Goal: Obtain resource: Obtain resource

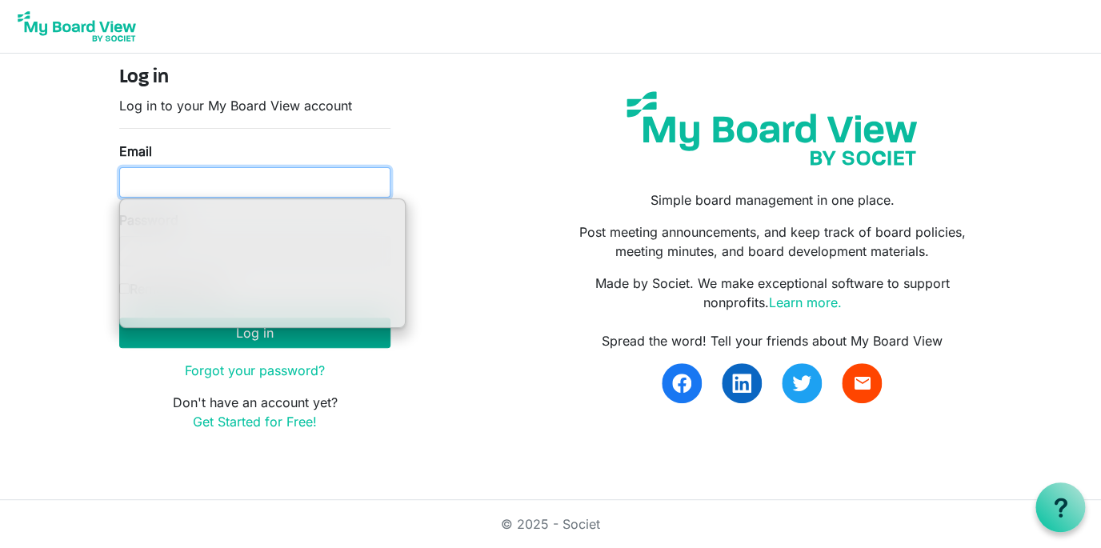
type input "ssayre@habitatcorning.org"
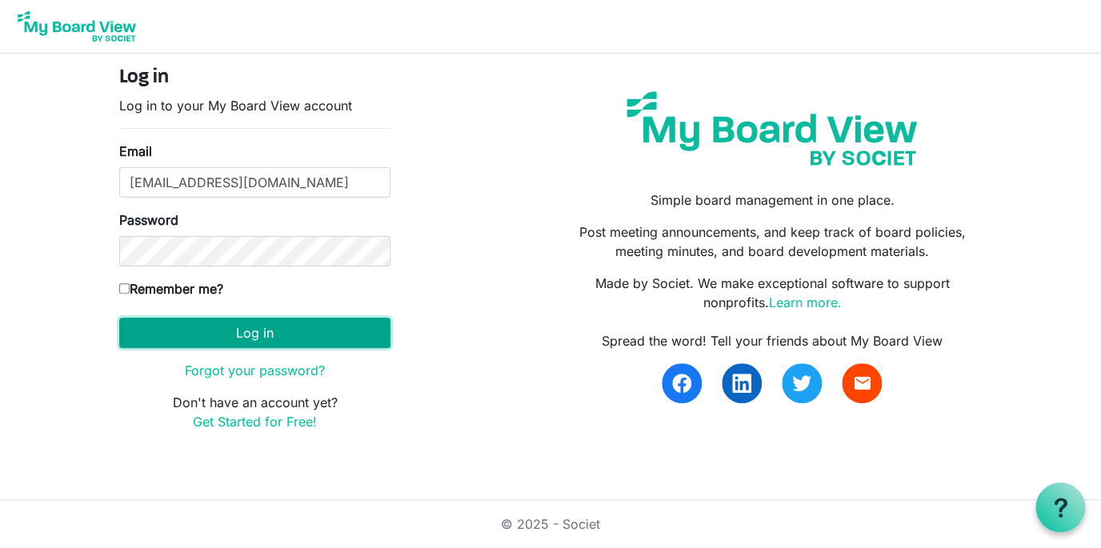
click at [338, 328] on button "Log in" at bounding box center [254, 333] width 271 height 30
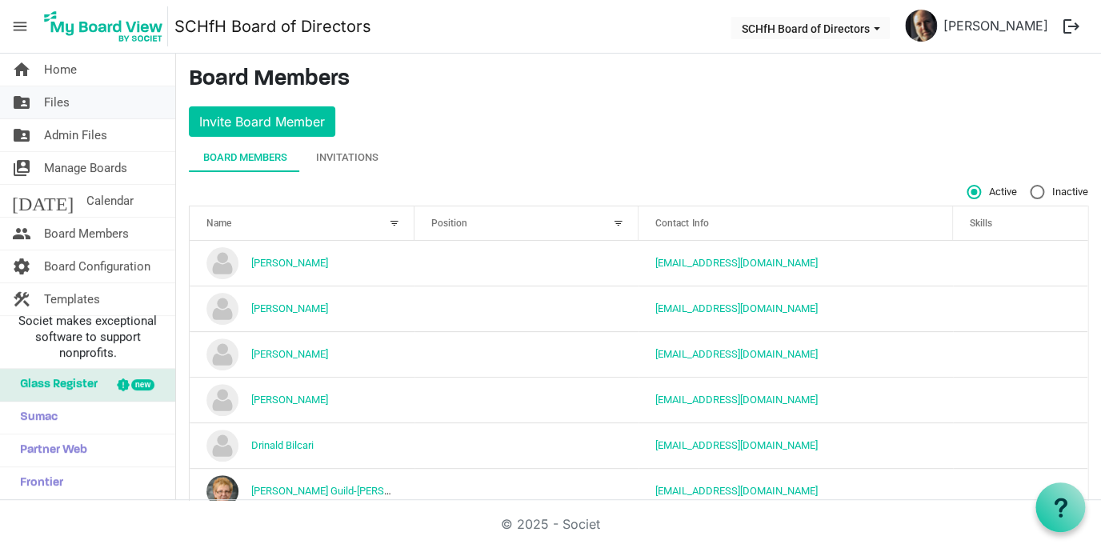
click at [70, 106] on link "folder_shared Files" at bounding box center [87, 102] width 175 height 32
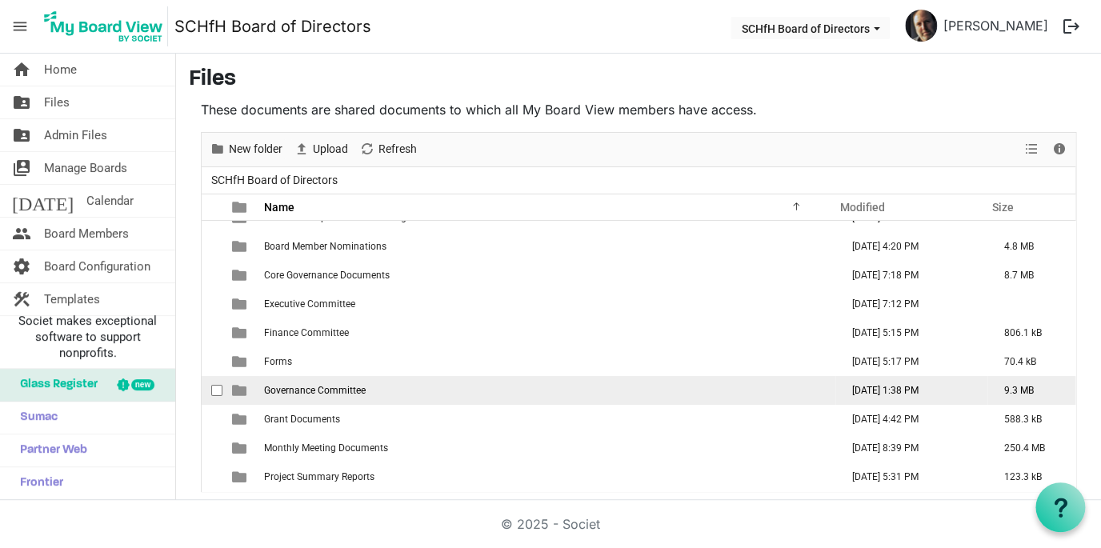
scroll to position [5, 0]
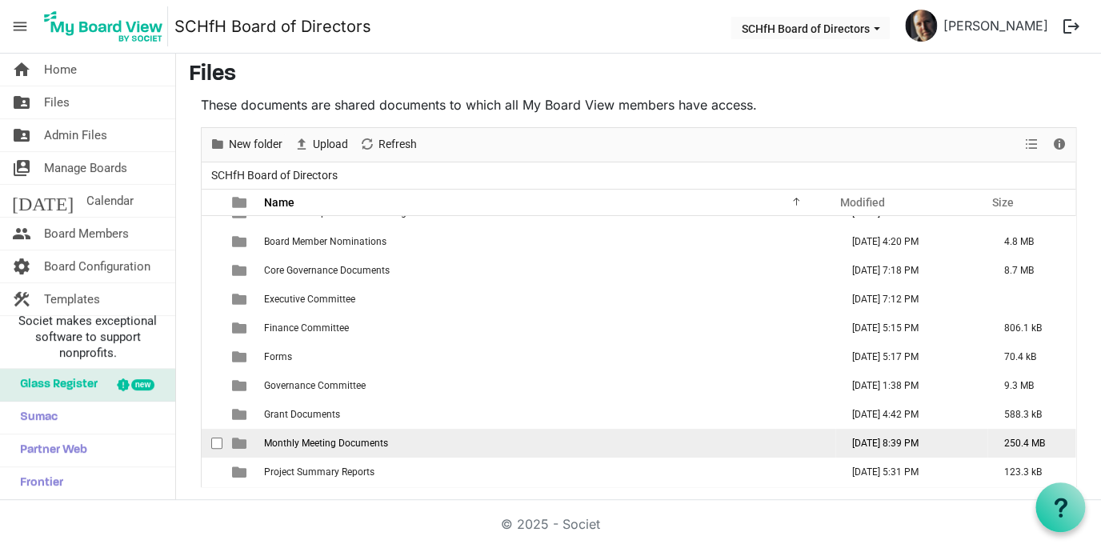
click at [326, 445] on span "Monthly Meeting Documents" at bounding box center [326, 442] width 124 height 11
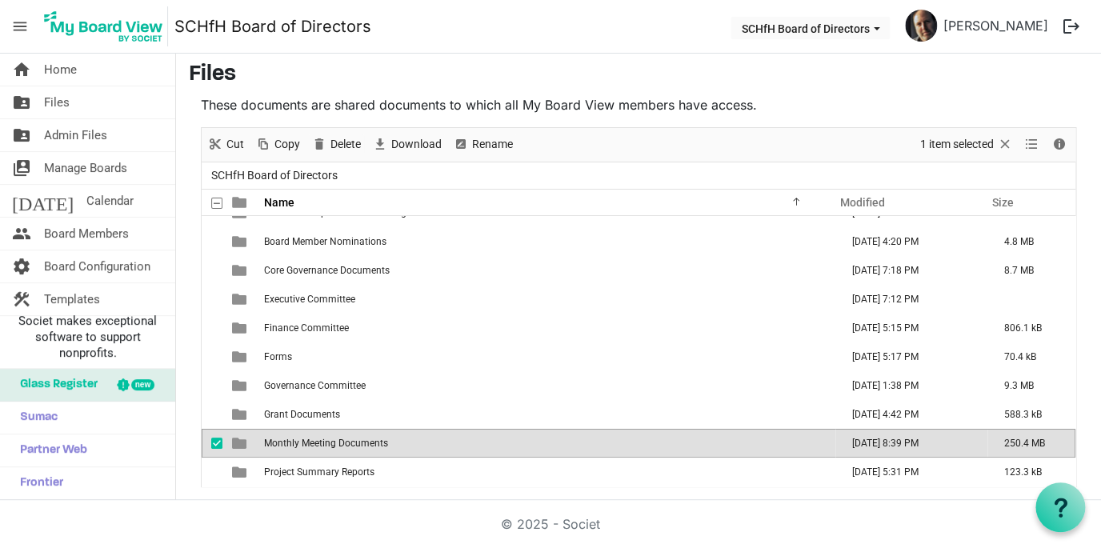
click at [326, 445] on span "Monthly Meeting Documents" at bounding box center [326, 442] width 124 height 11
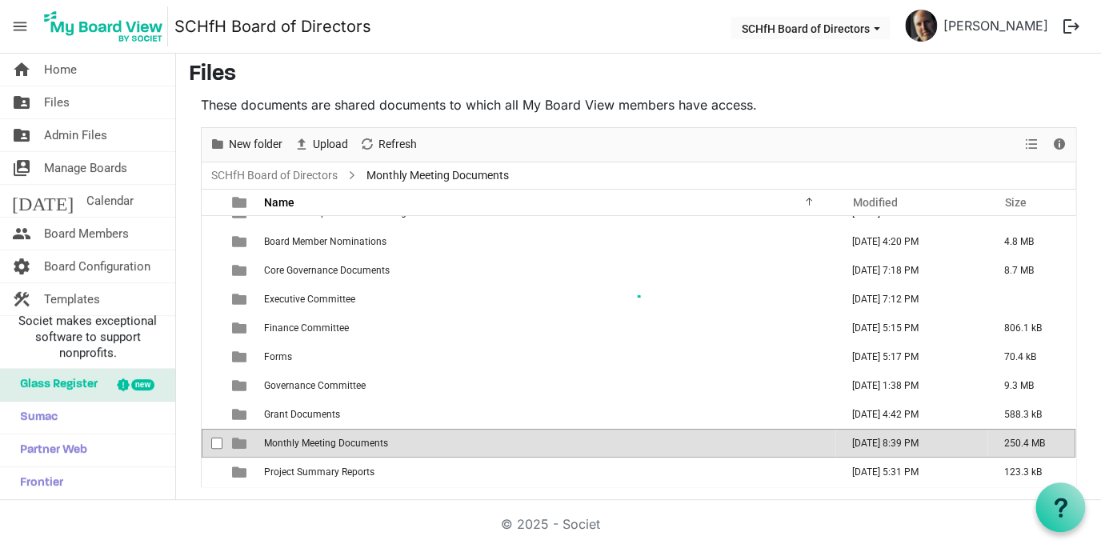
scroll to position [0, 0]
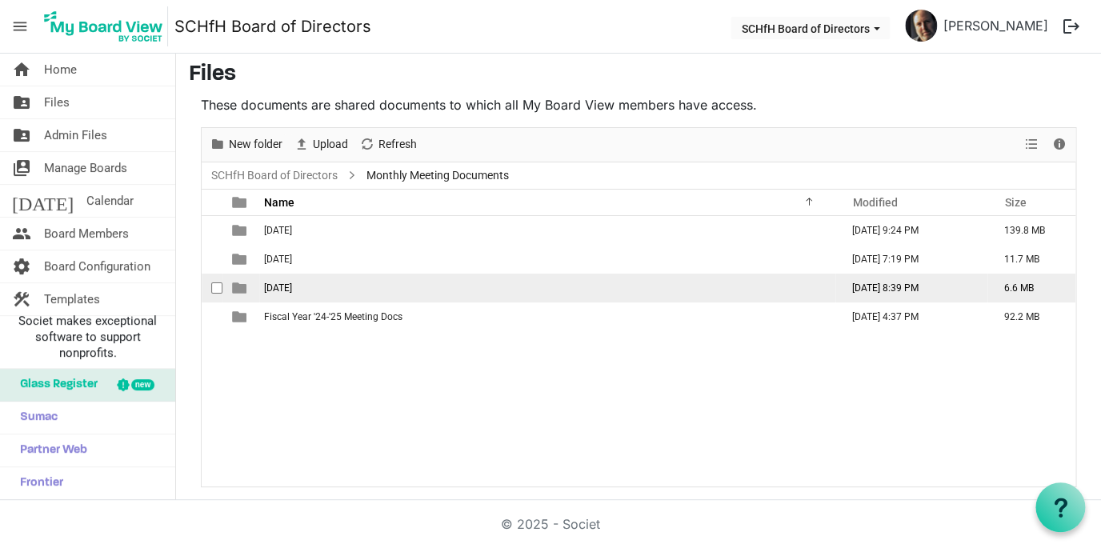
click at [286, 283] on span "[DATE]" at bounding box center [278, 287] width 28 height 11
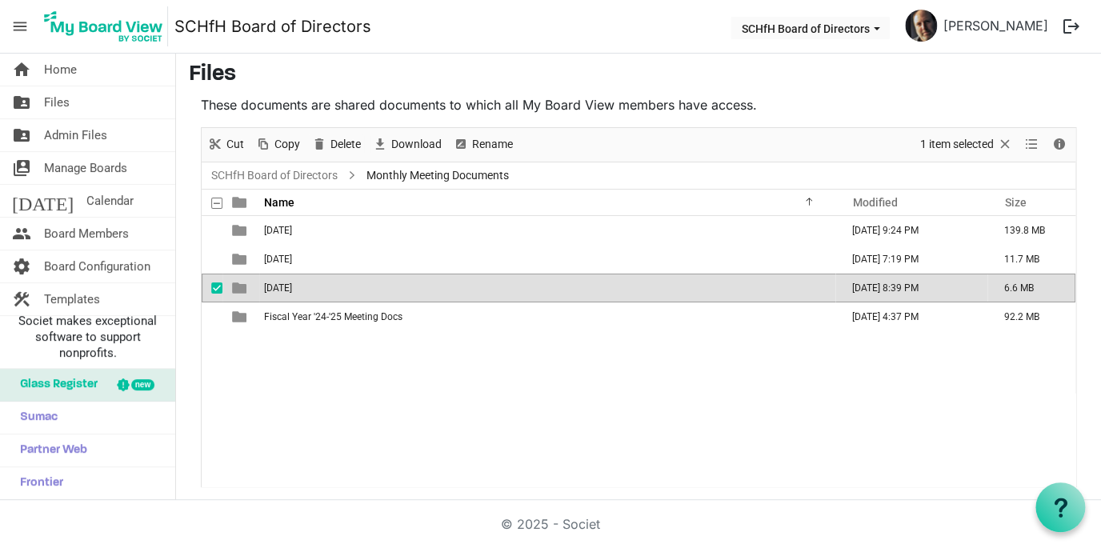
click at [286, 283] on span "[DATE]" at bounding box center [278, 287] width 28 height 11
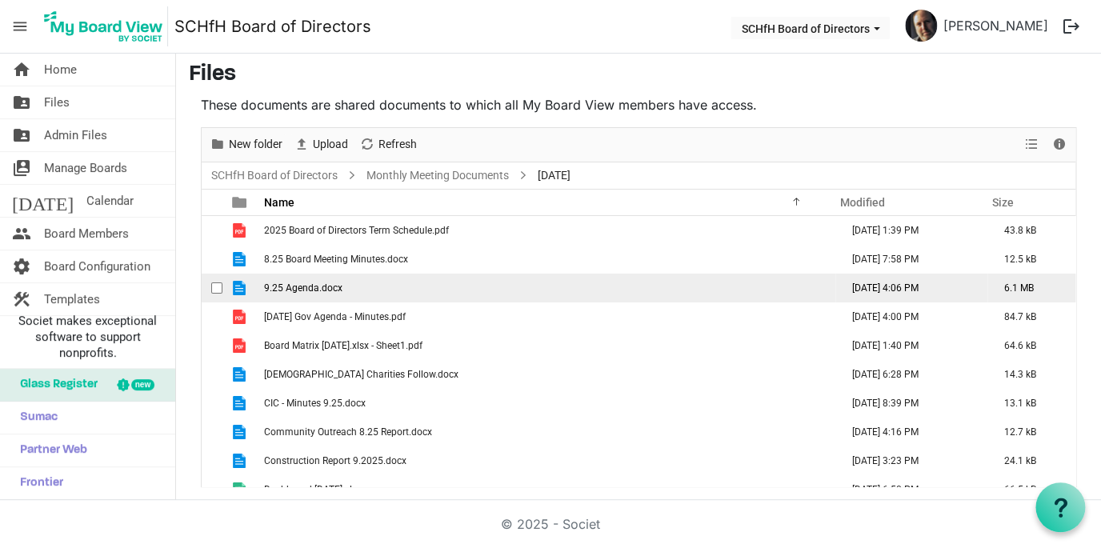
click at [323, 288] on span "9.25 Agenda.docx" at bounding box center [303, 287] width 78 height 11
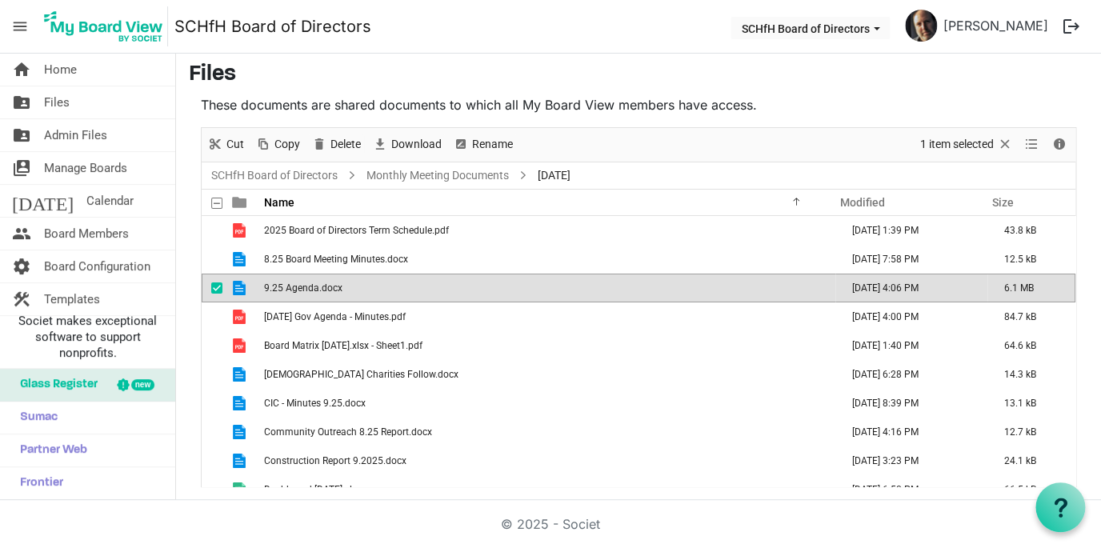
click at [323, 288] on span "9.25 Agenda.docx" at bounding box center [303, 287] width 78 height 11
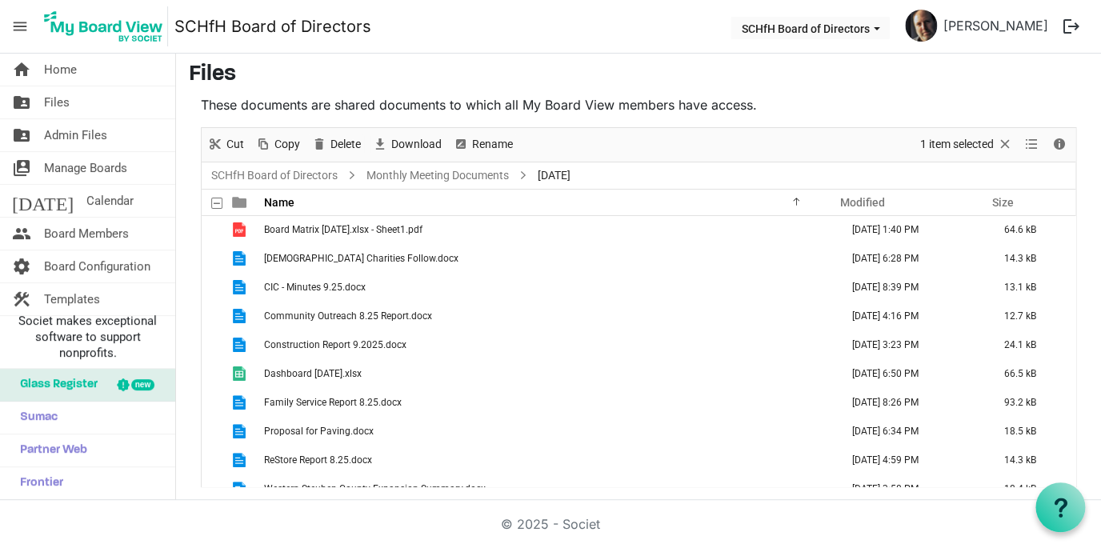
scroll to position [133, 0]
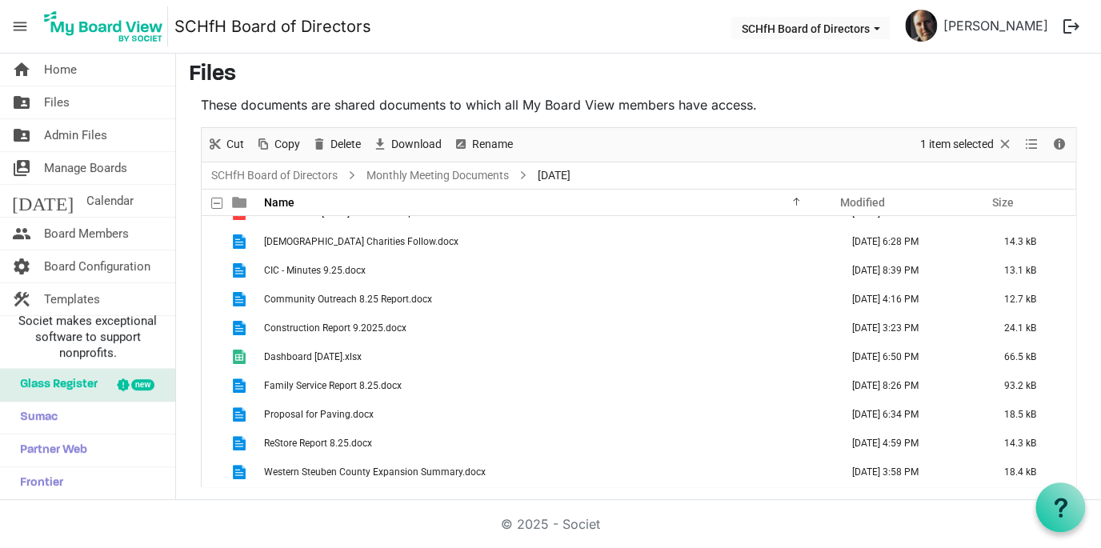
click at [306, 416] on span "Proposal for Paving.docx" at bounding box center [319, 414] width 110 height 11
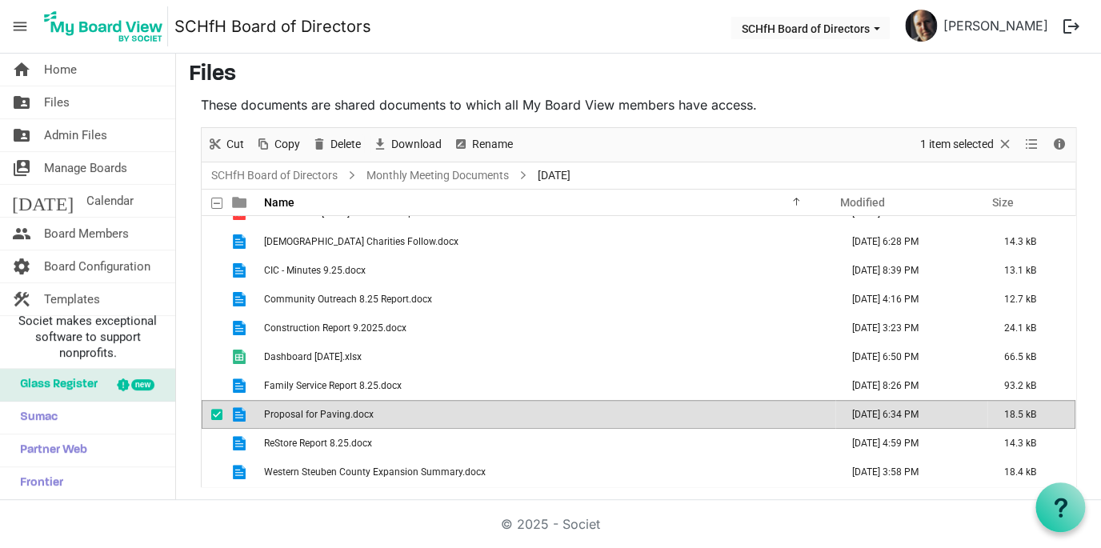
click at [306, 416] on span "Proposal for Paving.docx" at bounding box center [319, 414] width 110 height 11
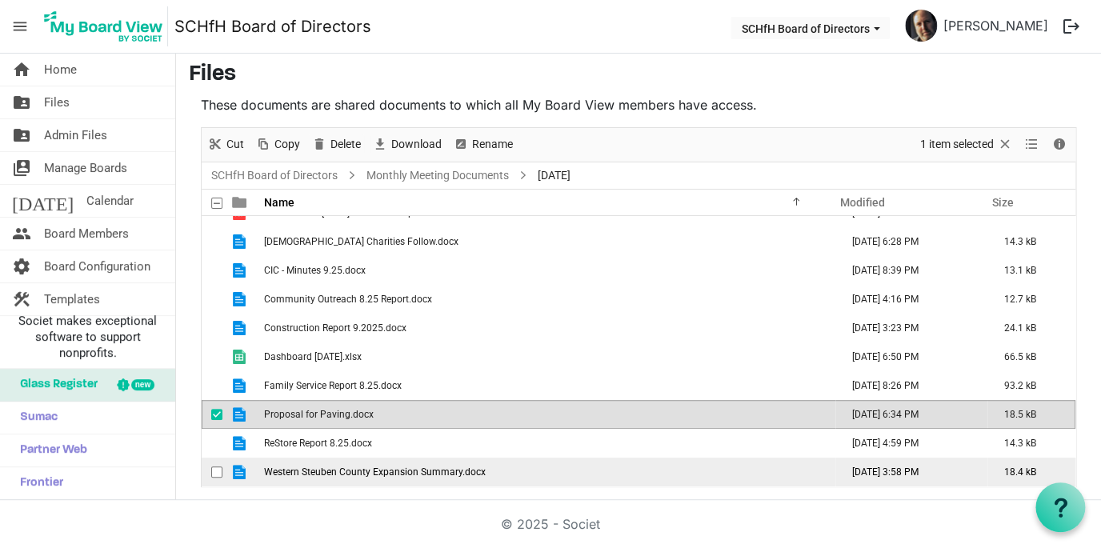
click at [422, 474] on span "Western Steuben County Expansion Summary.docx" at bounding box center [375, 471] width 222 height 11
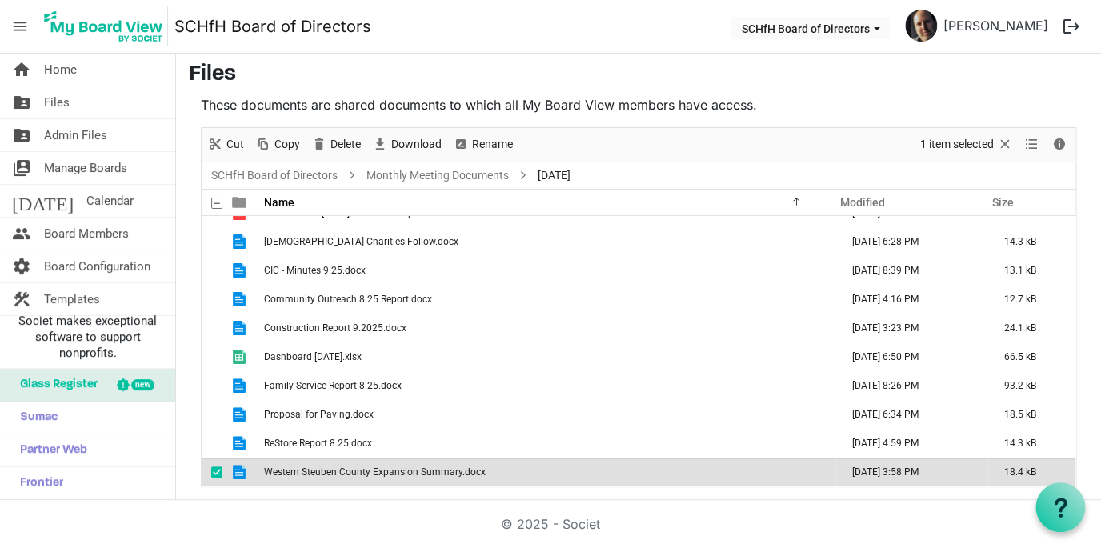
click at [422, 474] on span "Western Steuben County Expansion Summary.docx" at bounding box center [375, 471] width 222 height 11
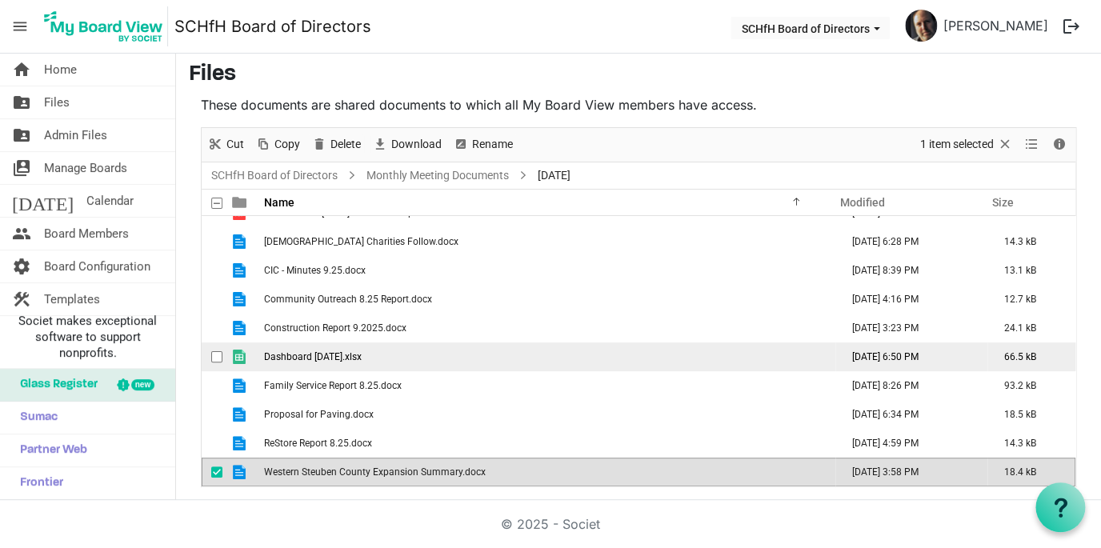
click at [306, 362] on span "Dashboard [DATE].xlsx" at bounding box center [313, 356] width 98 height 11
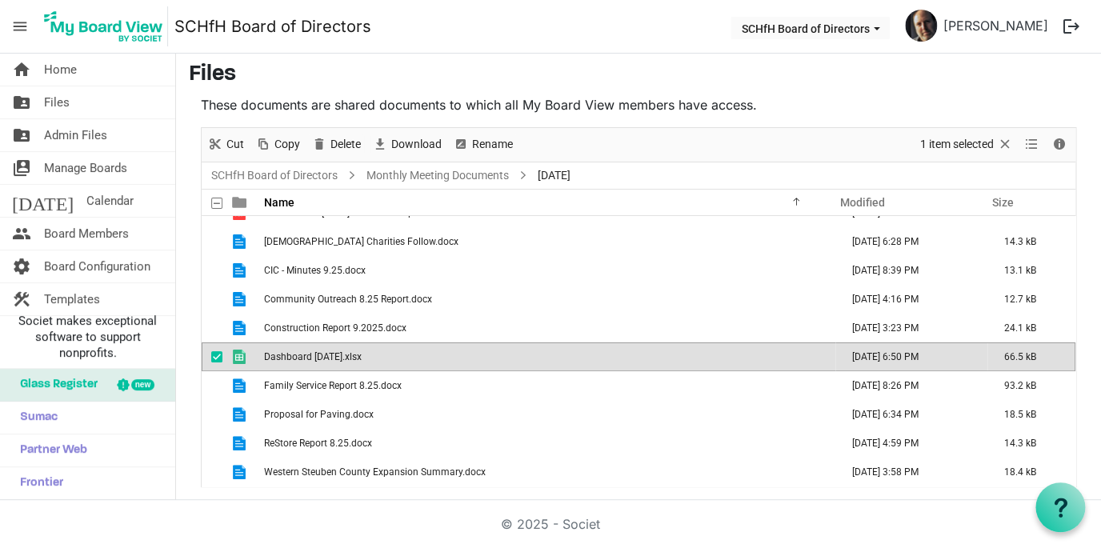
click at [306, 362] on span "Dashboard [DATE].xlsx" at bounding box center [313, 356] width 98 height 11
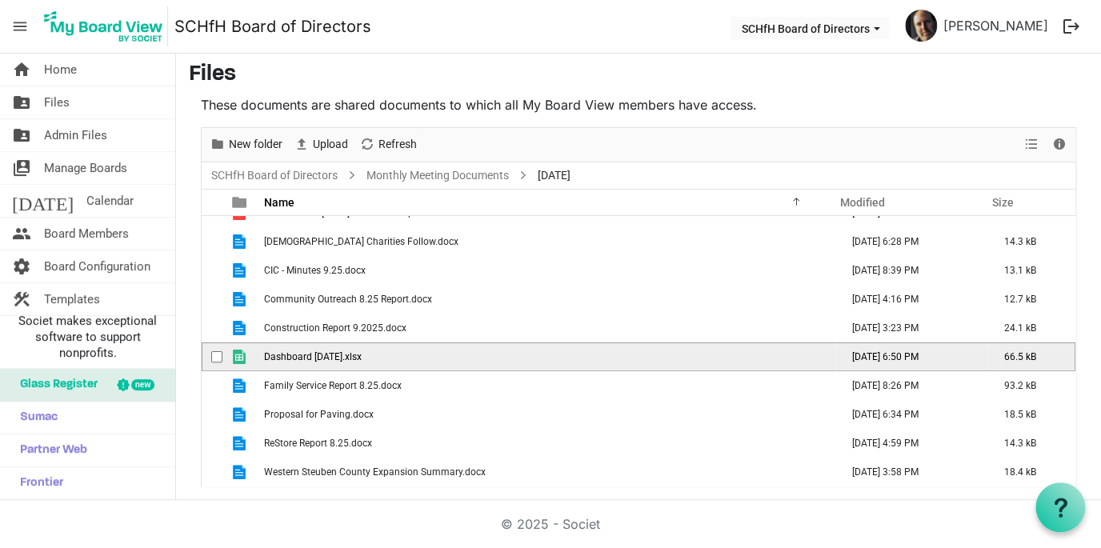
click at [306, 362] on span "Dashboard [DATE].xlsx" at bounding box center [313, 356] width 98 height 11
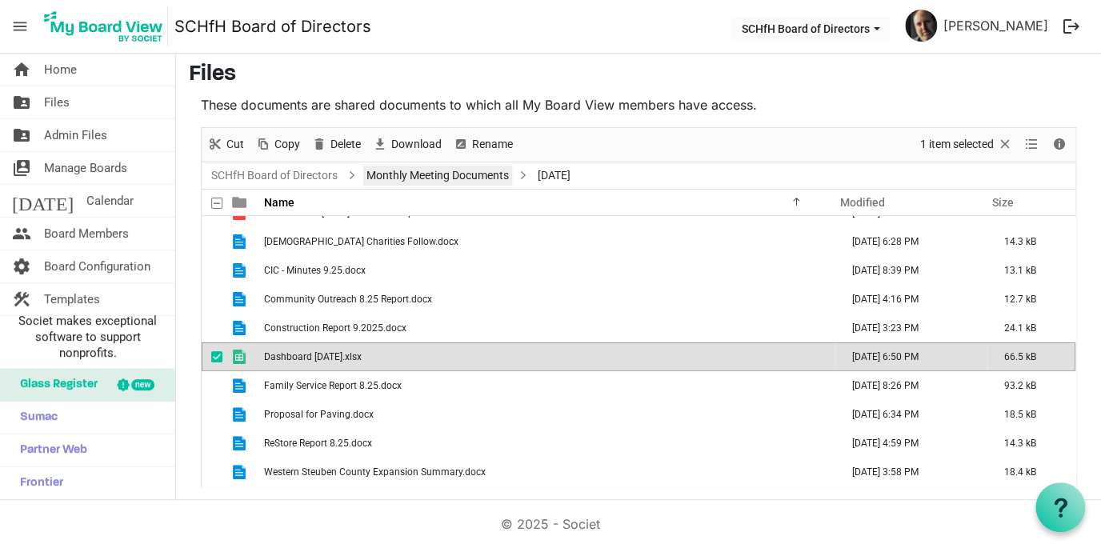
click at [445, 179] on link "Monthly Meeting Documents" at bounding box center [437, 176] width 149 height 20
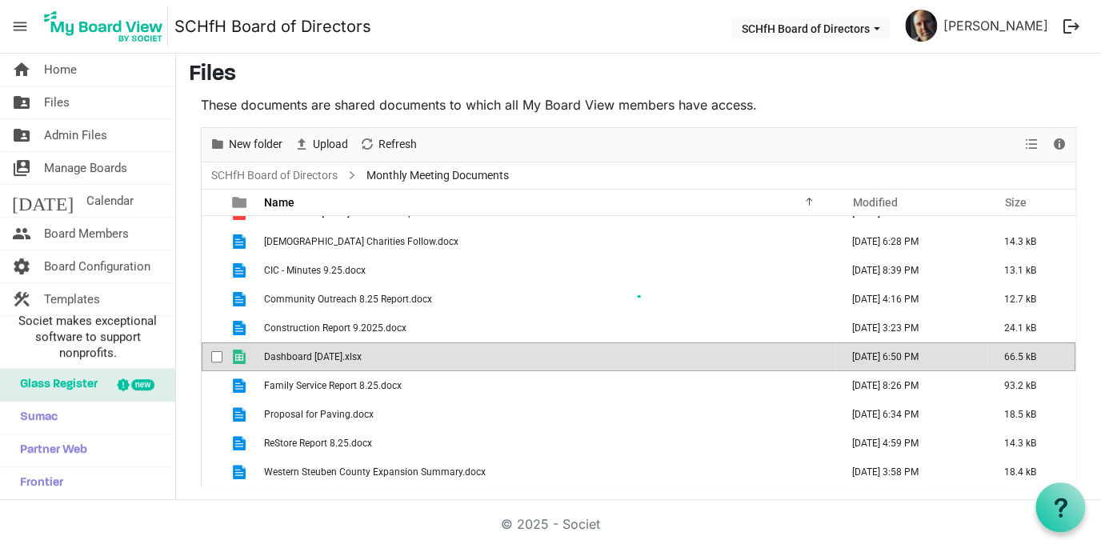
scroll to position [0, 0]
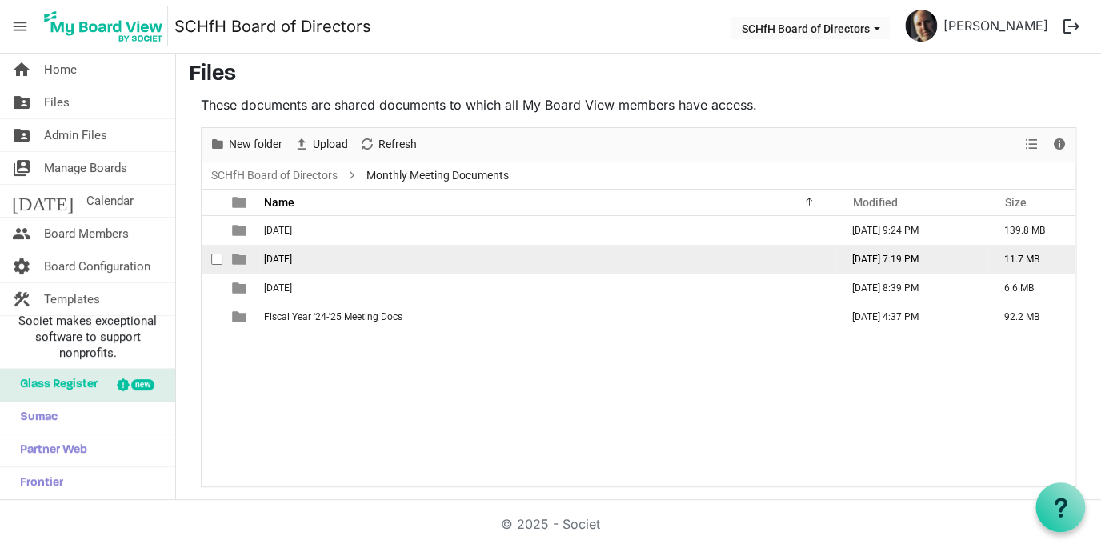
click at [286, 261] on span "[DATE]" at bounding box center [278, 259] width 28 height 11
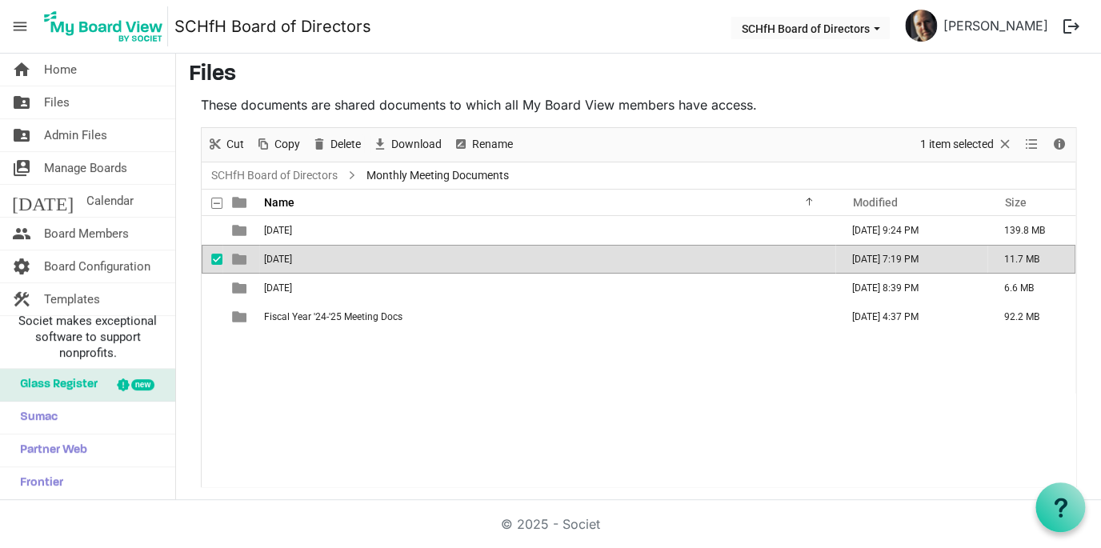
click at [286, 261] on span "[DATE]" at bounding box center [278, 259] width 28 height 11
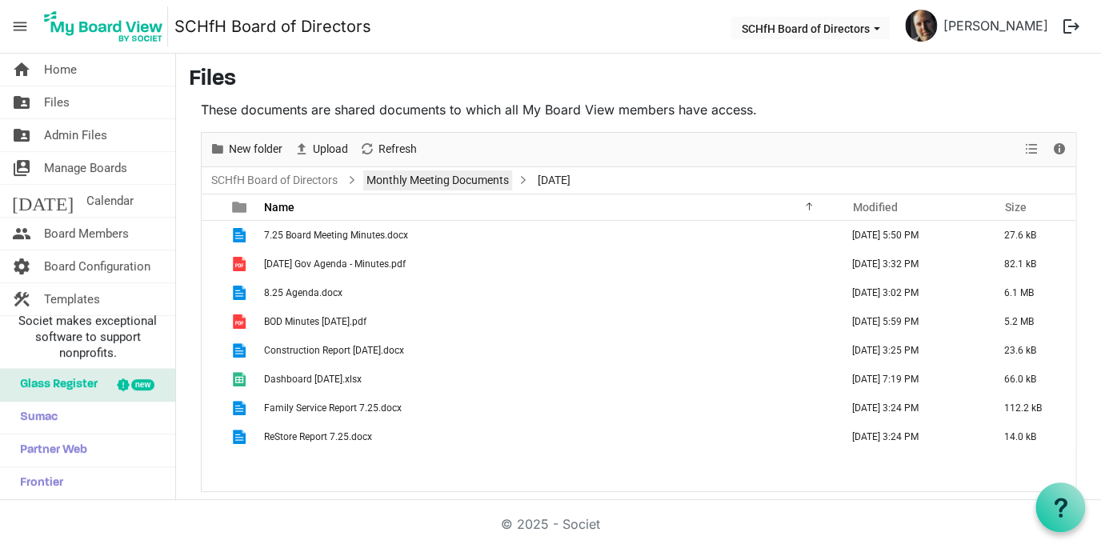
click at [423, 179] on link "Monthly Meeting Documents" at bounding box center [437, 180] width 149 height 20
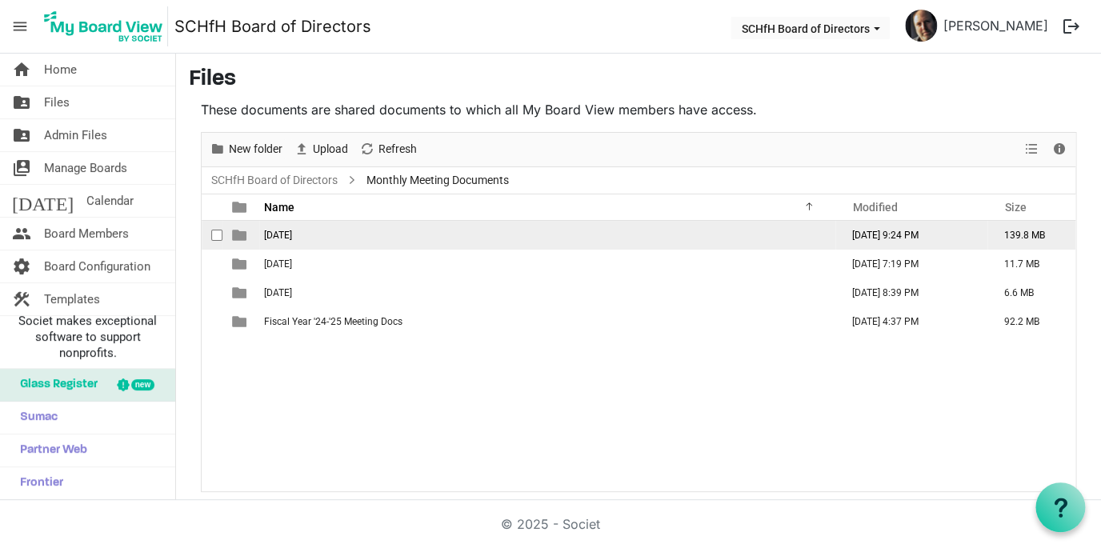
click at [285, 234] on span "[DATE]" at bounding box center [278, 235] width 28 height 11
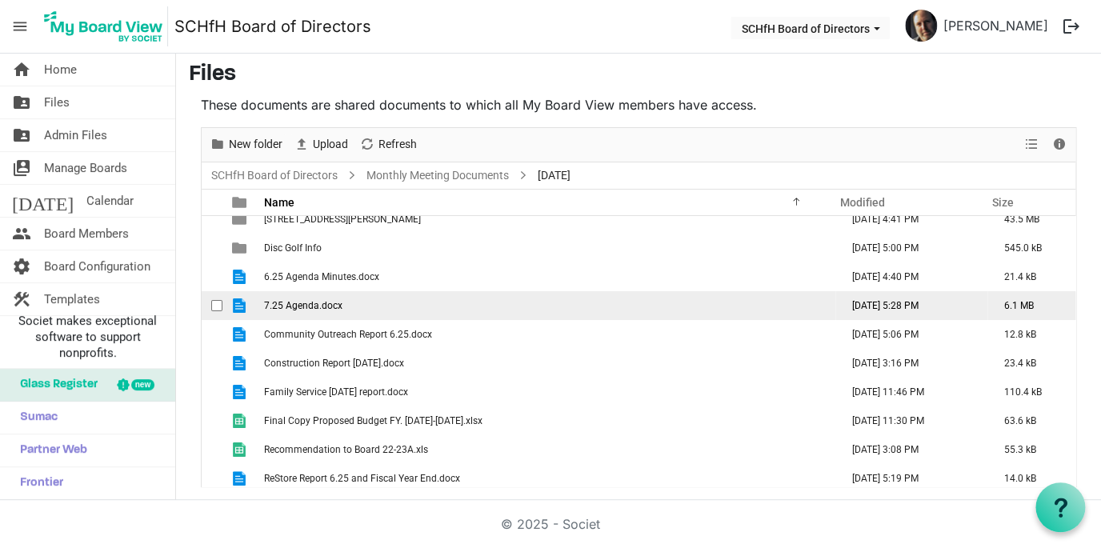
scroll to position [75, 0]
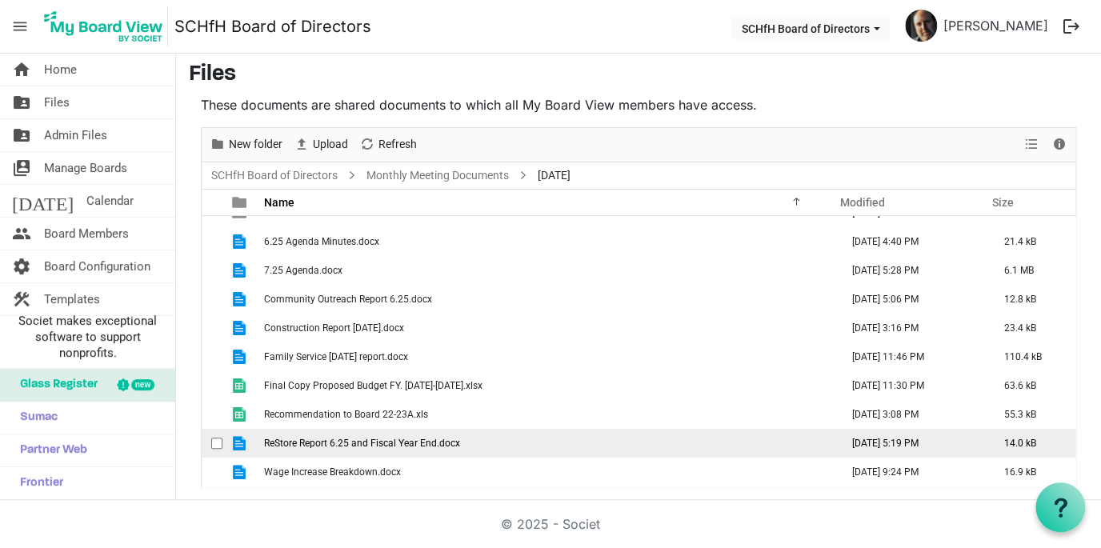
click at [312, 450] on td "ReStore Report 6.25 and Fiscal Year End.docx" at bounding box center [547, 443] width 576 height 29
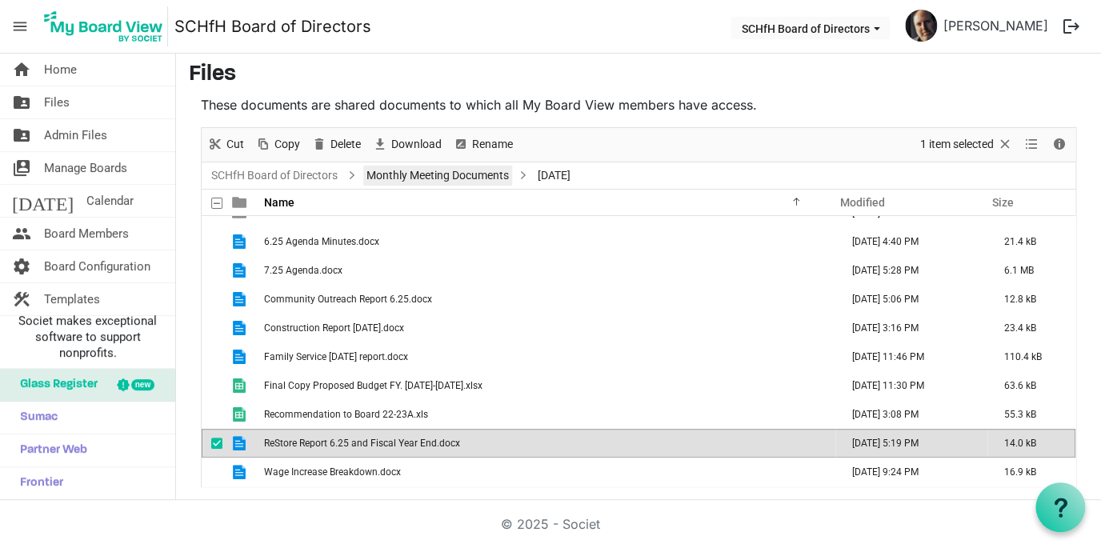
click at [424, 176] on link "Monthly Meeting Documents" at bounding box center [437, 176] width 149 height 20
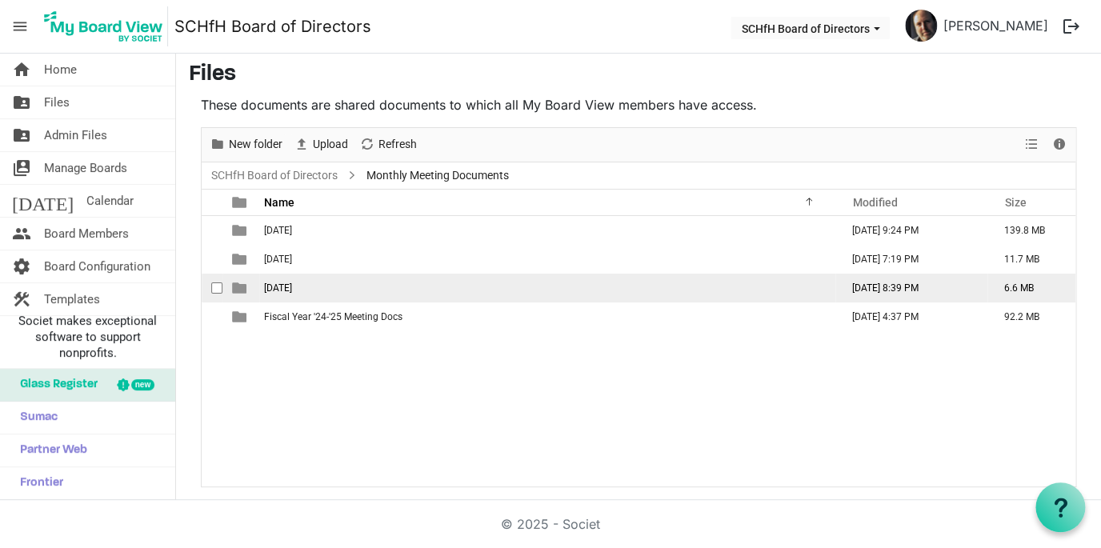
click at [282, 287] on span "[DATE]" at bounding box center [278, 287] width 28 height 11
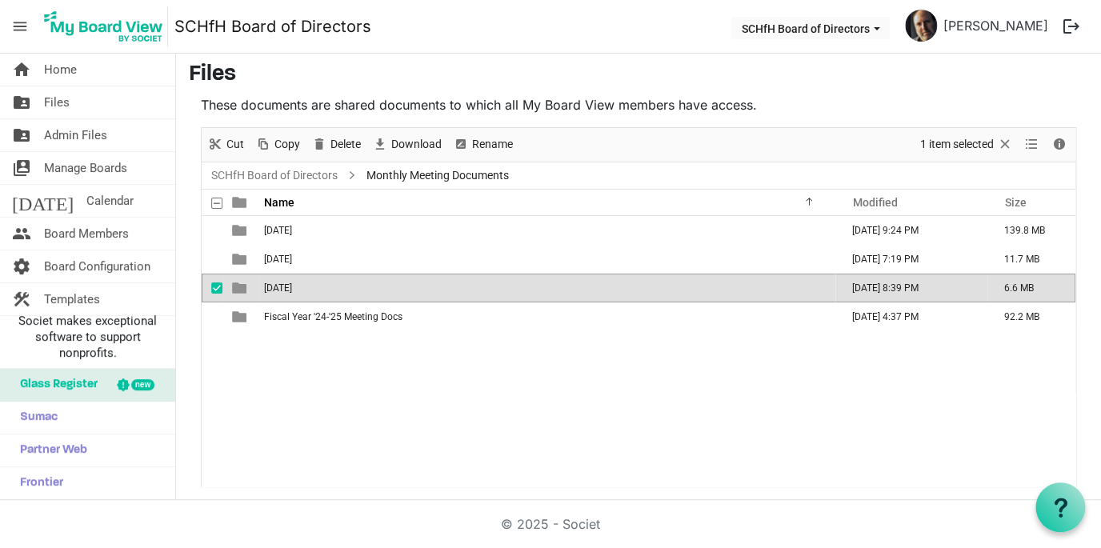
click at [282, 287] on span "[DATE]" at bounding box center [278, 287] width 28 height 11
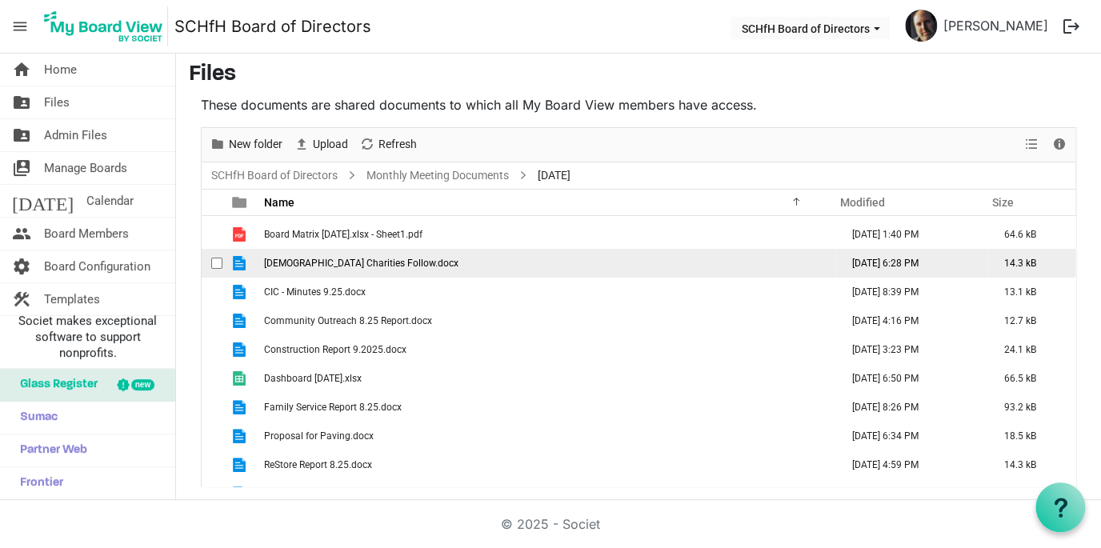
scroll to position [133, 0]
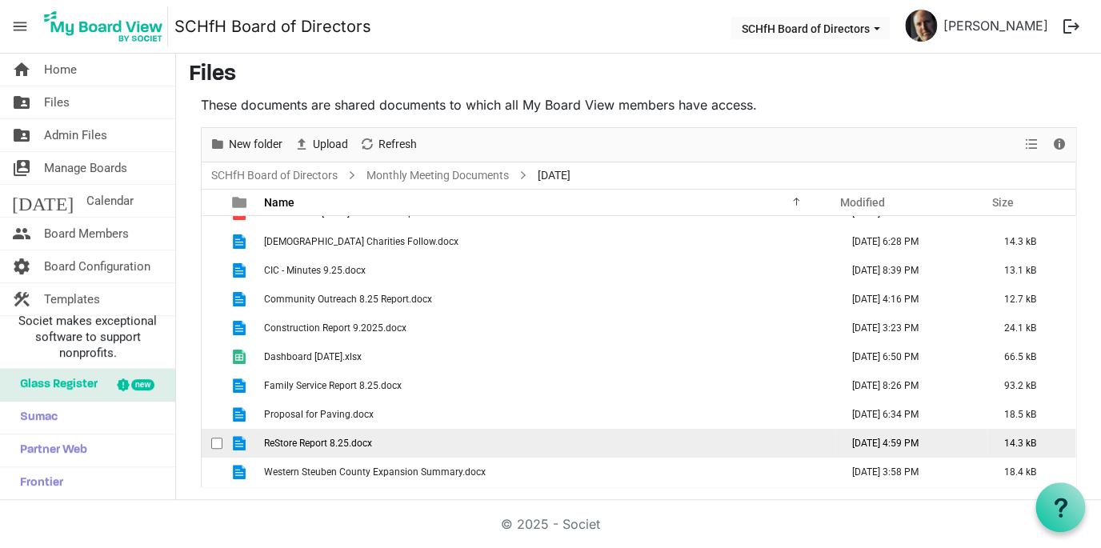
click at [301, 443] on span "ReStore Report 8.25.docx" at bounding box center [318, 442] width 108 height 11
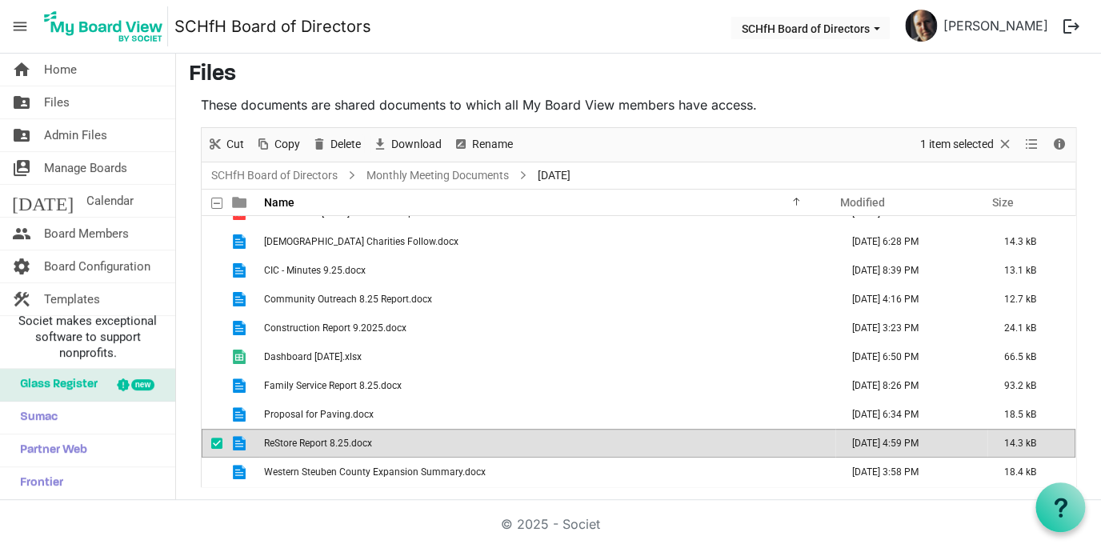
click at [301, 443] on span "ReStore Report 8.25.docx" at bounding box center [318, 442] width 108 height 11
